Goal: Task Accomplishment & Management: Use online tool/utility

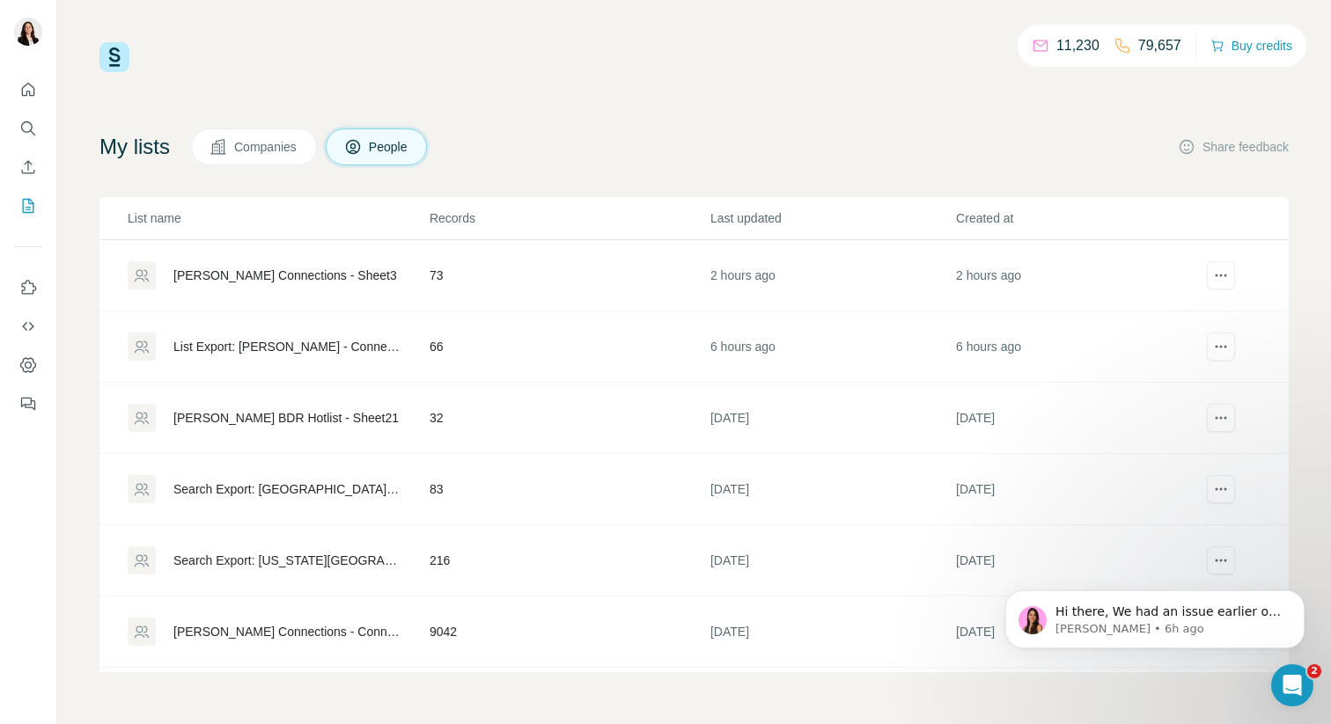
click at [367, 417] on div "[PERSON_NAME] BDR Hotlist - Sheet21" at bounding box center [285, 418] width 225 height 18
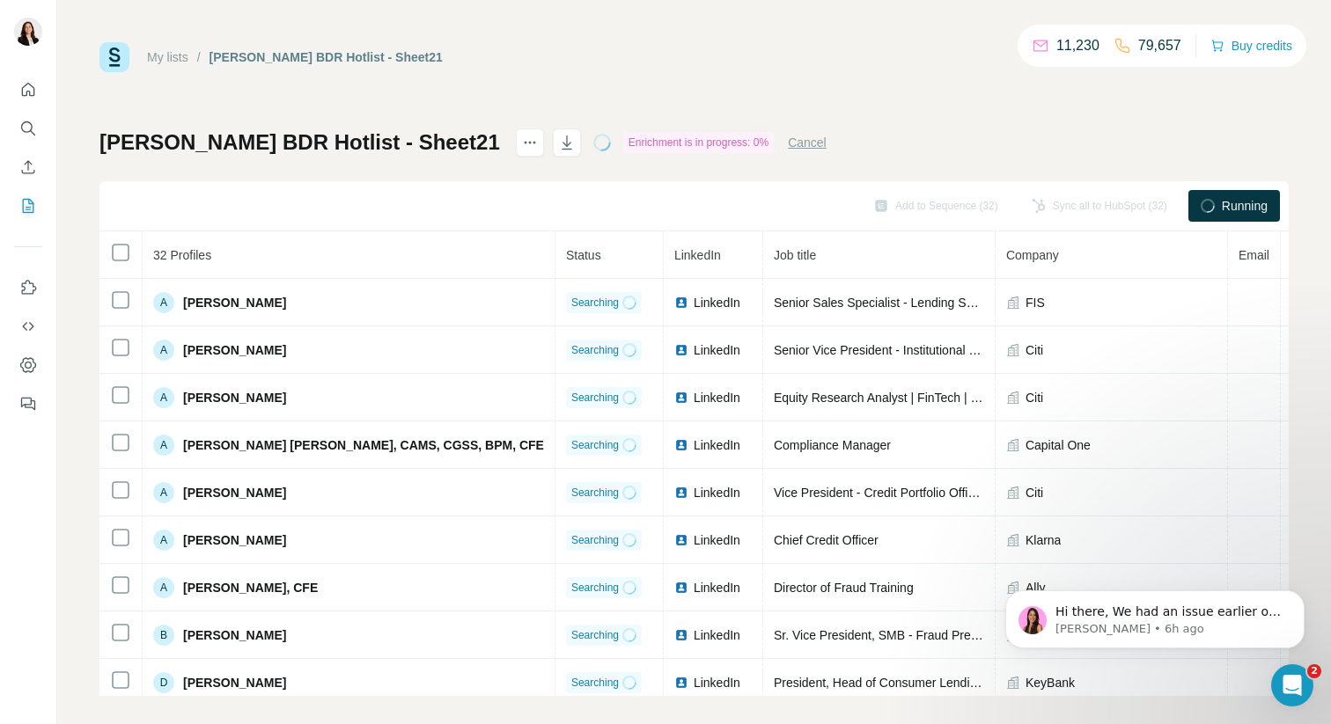
click at [733, 146] on div "Enrichment is in progress: 0%" at bounding box center [698, 142] width 151 height 21
click at [1228, 206] on span "Running" at bounding box center [1245, 206] width 46 height 18
click at [1117, 635] on p "Aurélie • 6h ago" at bounding box center [1168, 629] width 227 height 16
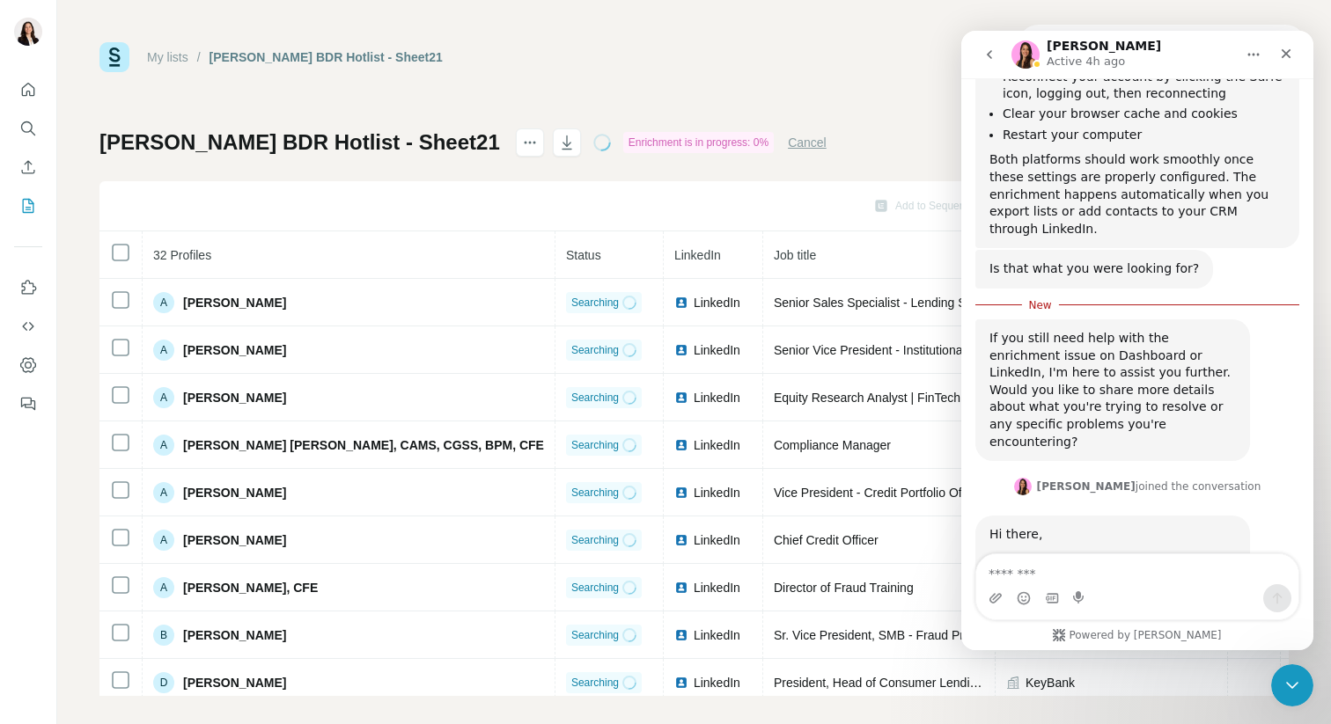
scroll to position [1218, 0]
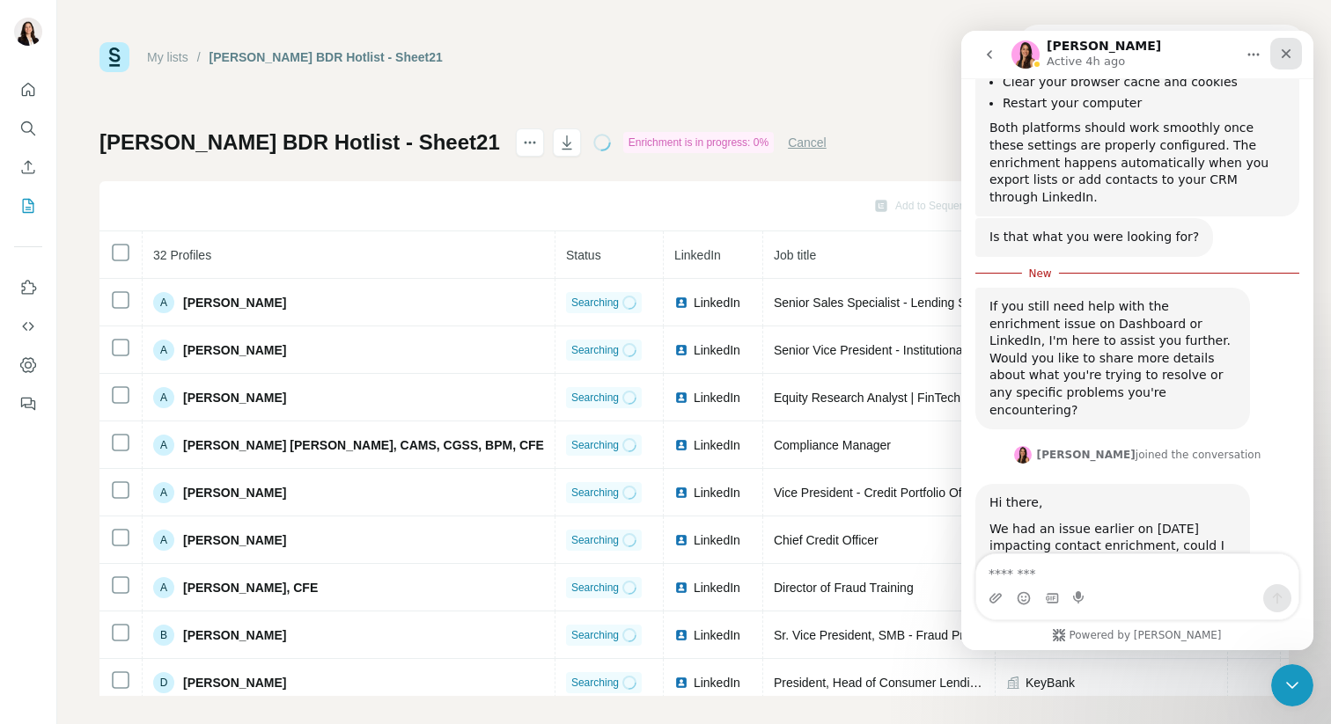
click at [1280, 58] on icon "Close" at bounding box center [1286, 54] width 14 height 14
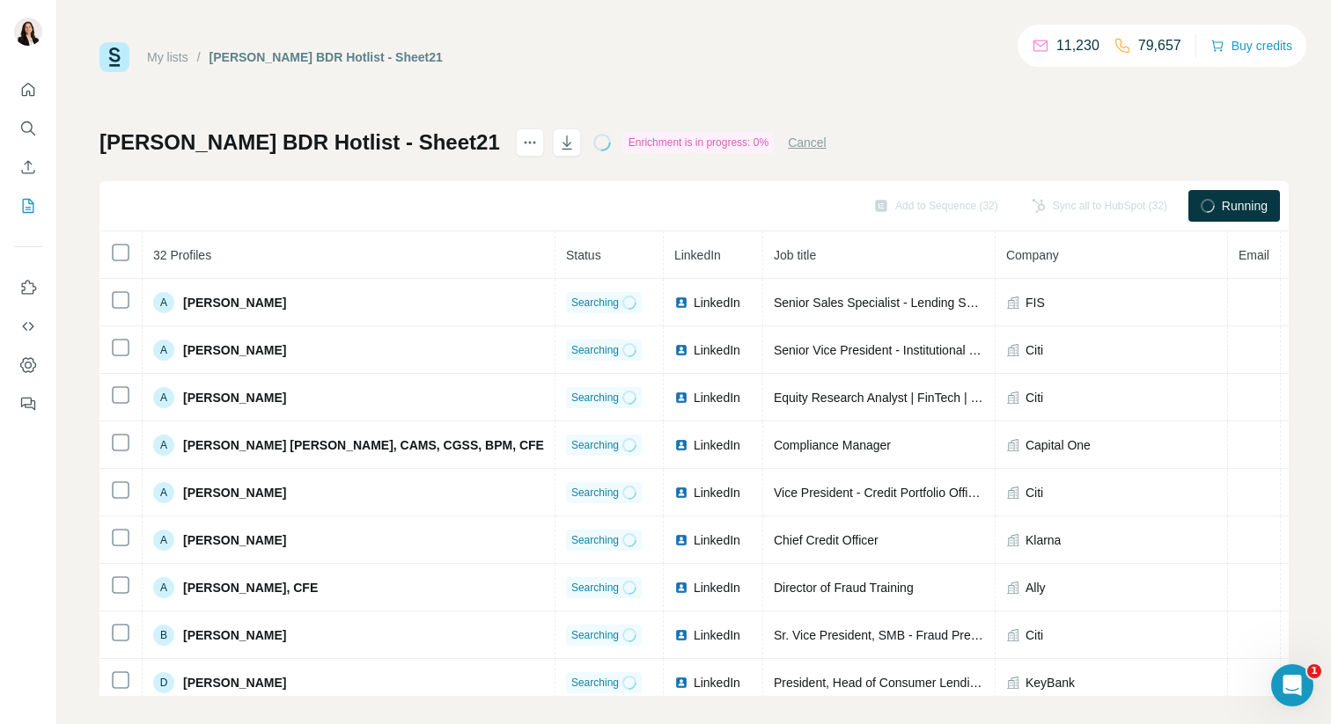
scroll to position [1189, 0]
click at [827, 140] on button "Cancel" at bounding box center [807, 143] width 39 height 18
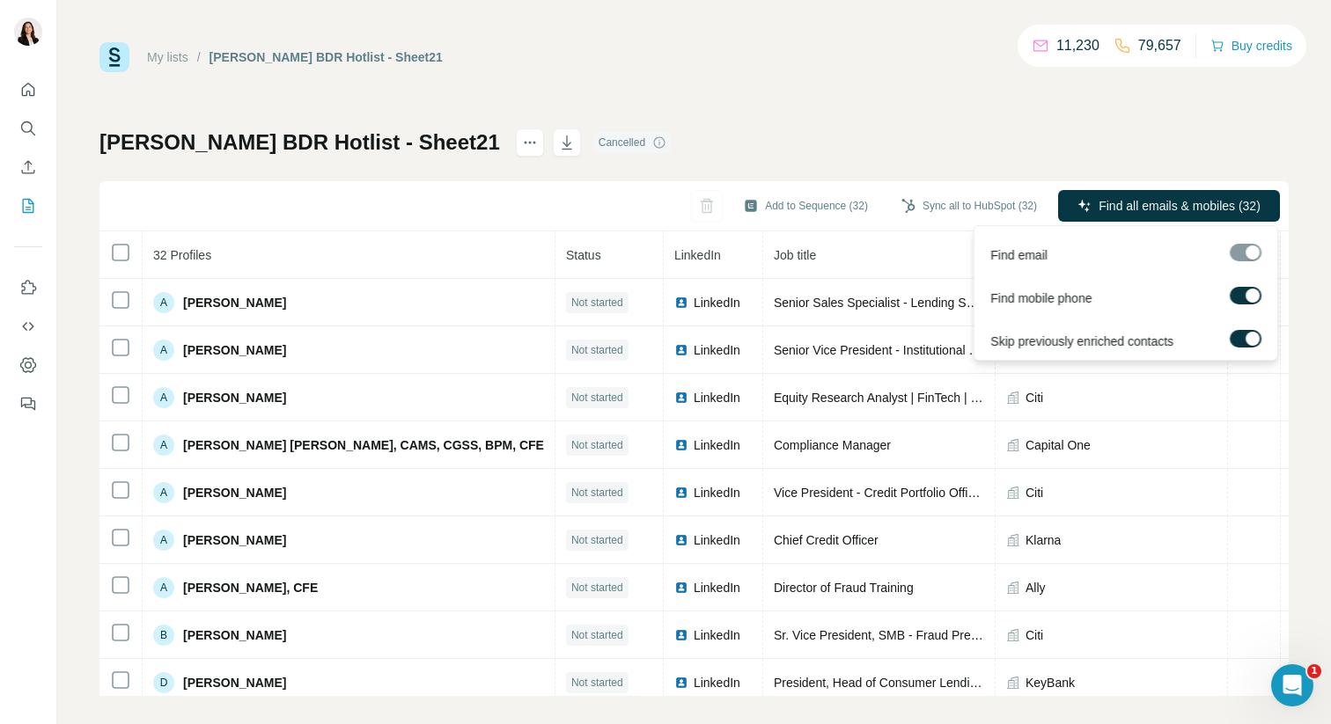
click at [1247, 300] on label at bounding box center [1246, 296] width 32 height 18
click at [1208, 214] on span "Find all emails (32)" at bounding box center [1210, 206] width 104 height 18
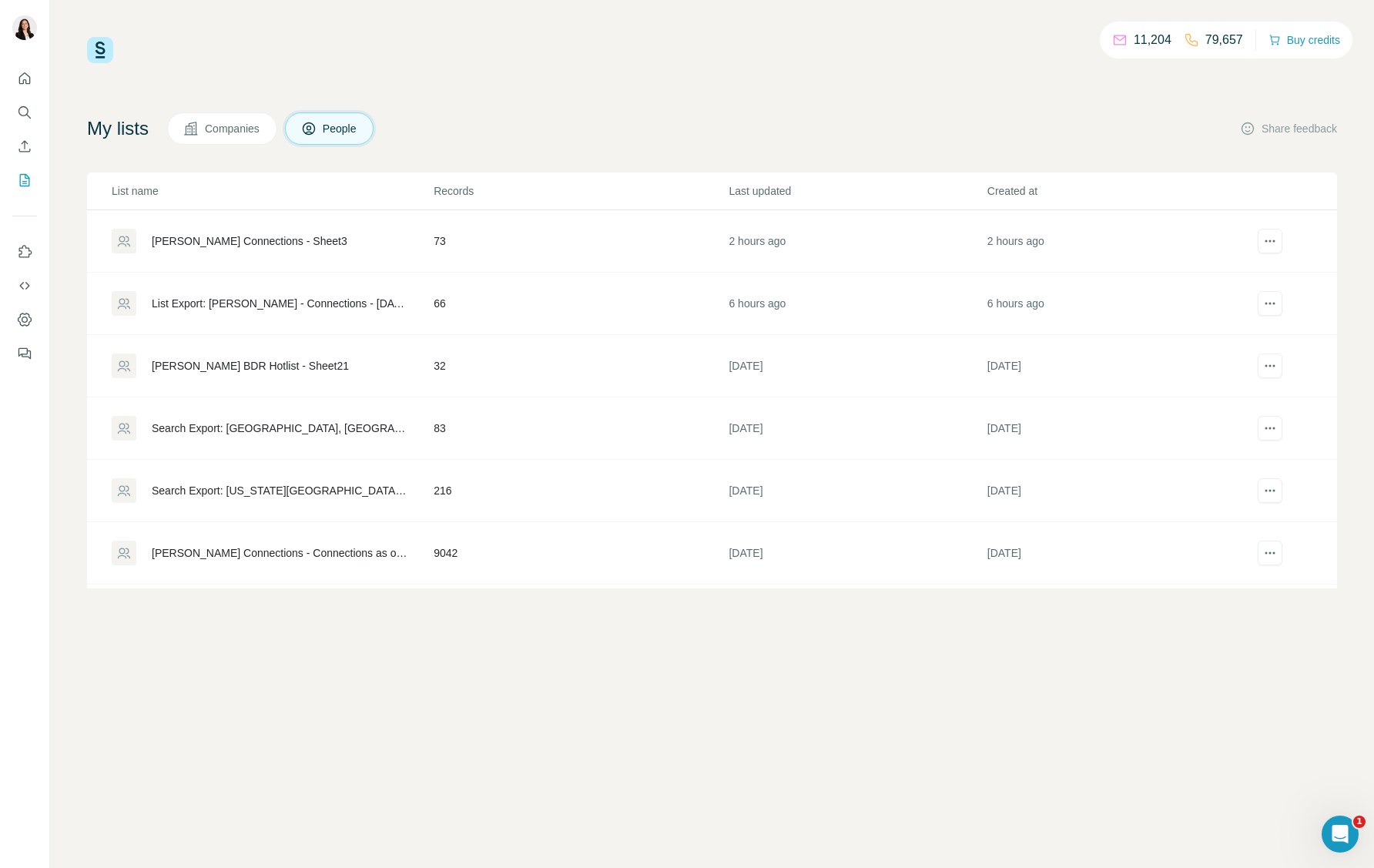
click at [214, 365] on div "[PERSON_NAME] BDR Hotlist - Sheet21" at bounding box center [249, 366] width 197 height 16
